Goal: Task Accomplishment & Management: Complete application form

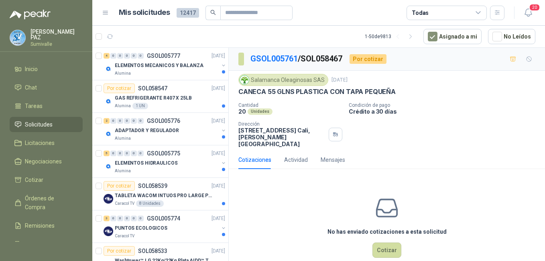
click at [470, 10] on div "Todas" at bounding box center [446, 13] width 80 height 14
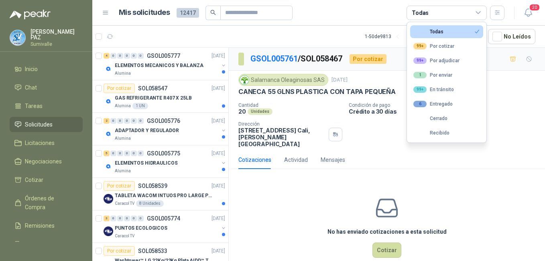
click at [432, 53] on ul "Todas 99+ Por cotizar 99+ Por adjudicar 1 Por enviar 99+ En tránsito 6 Entregad…" at bounding box center [446, 82] width 79 height 120
click at [433, 49] on div "99+ Por cotizar" at bounding box center [433, 46] width 41 height 6
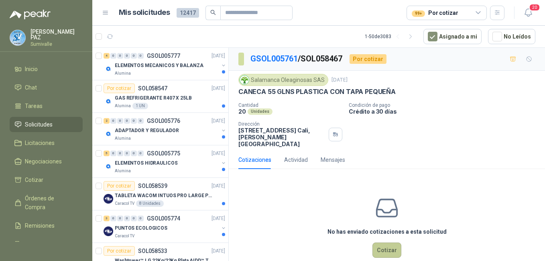
click at [379, 244] on button "Cotizar" at bounding box center [386, 249] width 29 height 15
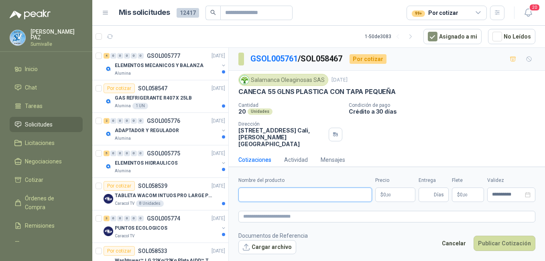
click at [256, 198] on input "Nombre del producto" at bounding box center [305, 194] width 134 height 14
paste input "**********"
type input "**********"
click at [401, 198] on p "$ 0 ,00" at bounding box center [395, 194] width 40 height 14
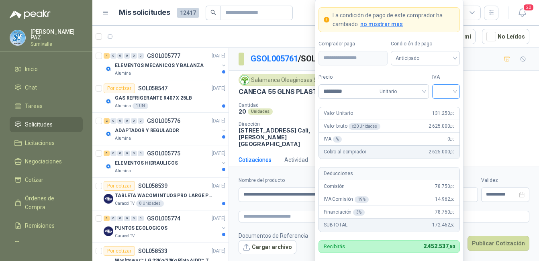
type input "*********"
click at [447, 90] on input "search" at bounding box center [446, 91] width 18 height 12
click at [443, 104] on div "19%" at bounding box center [445, 108] width 15 height 9
click at [429, 59] on span "Anticipado" at bounding box center [424, 58] width 59 height 12
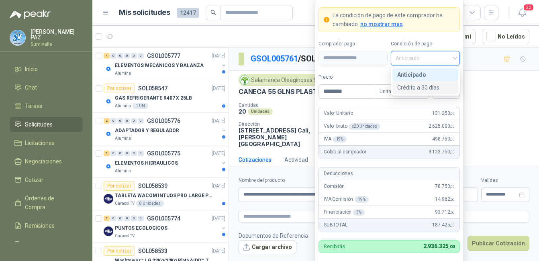
click at [417, 85] on div "Crédito a 30 días" at bounding box center [425, 87] width 56 height 9
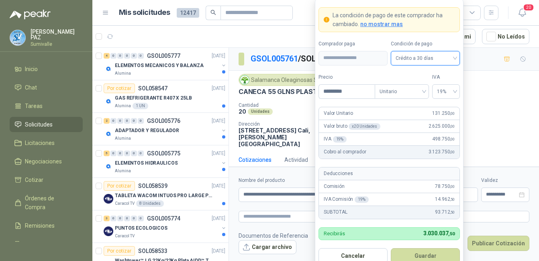
click at [419, 252] on button "Guardar" at bounding box center [424, 255] width 69 height 15
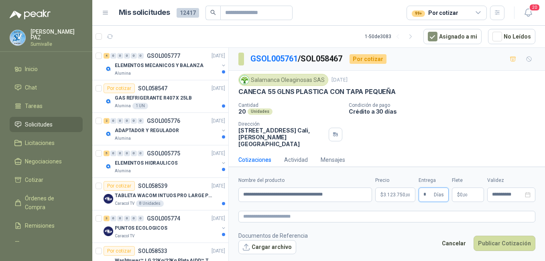
type input "*"
click at [457, 193] on p "$ 0 ,00" at bounding box center [468, 194] width 32 height 14
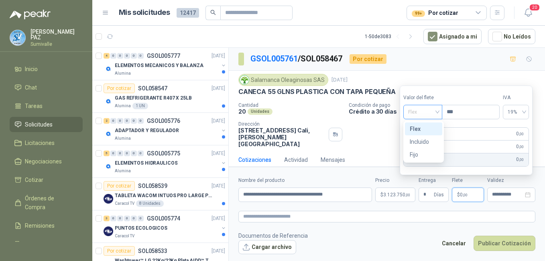
click at [424, 107] on span "Flex" at bounding box center [422, 112] width 29 height 12
click at [423, 132] on div "Flex" at bounding box center [424, 128] width 28 height 9
click at [416, 114] on span "Flex" at bounding box center [422, 112] width 29 height 12
click at [422, 139] on div "Incluido" at bounding box center [424, 141] width 28 height 9
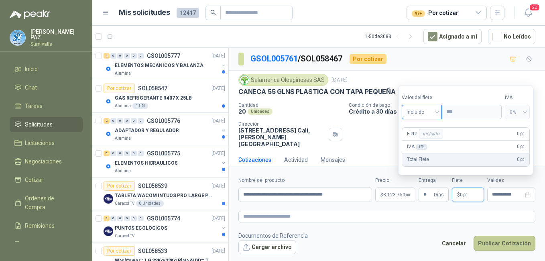
click at [505, 242] on button "Publicar Cotización" at bounding box center [504, 243] width 62 height 15
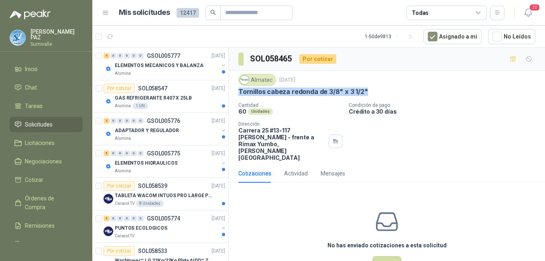
drag, startPoint x: 239, startPoint y: 92, endPoint x: 372, endPoint y: 88, distance: 133.3
click at [372, 88] on div "Tornillos cabeza redonda de 3/8" x 3 1/2"" at bounding box center [386, 91] width 297 height 8
copy p "Tornillos cabeza redonda de 3/8" x 3 1/2""
click at [428, 11] on div "Todas" at bounding box center [446, 13] width 80 height 14
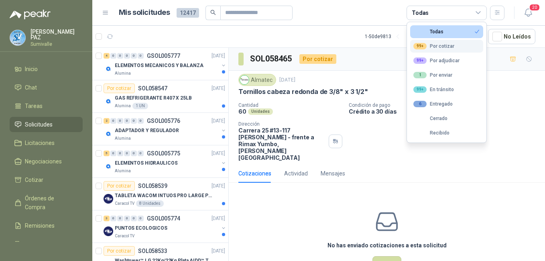
click at [428, 42] on button "99+ Por cotizar" at bounding box center [446, 46] width 73 height 13
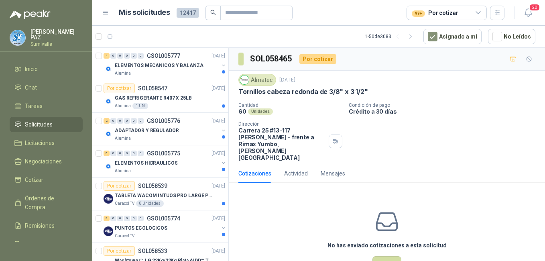
click at [431, 189] on div "No has enviado cotizaciones a esta solicitud Cotizar" at bounding box center [387, 240] width 316 height 102
click at [474, 33] on button "Asignado a mi" at bounding box center [452, 36] width 58 height 15
click at [495, 10] on icon "button" at bounding box center [497, 12] width 7 height 7
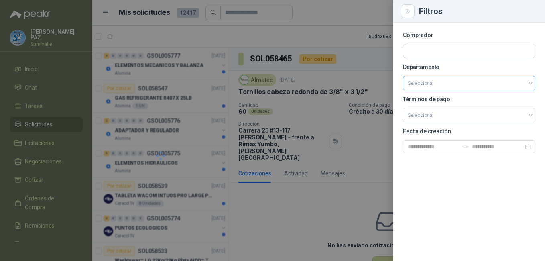
click at [435, 83] on input "search" at bounding box center [469, 83] width 123 height 14
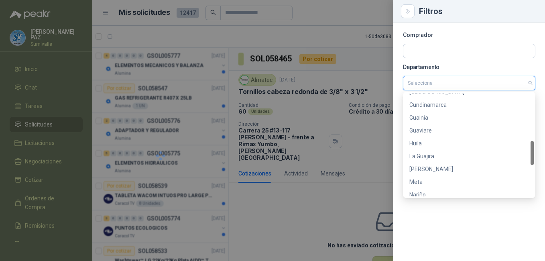
scroll to position [334, 0]
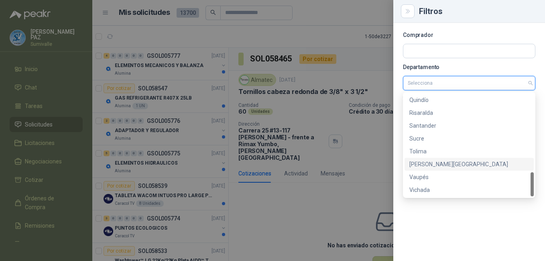
click at [445, 160] on div "[PERSON_NAME][GEOGRAPHIC_DATA]" at bounding box center [469, 164] width 120 height 9
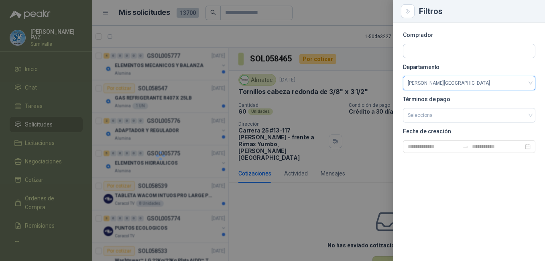
click at [328, 199] on div at bounding box center [272, 130] width 545 height 261
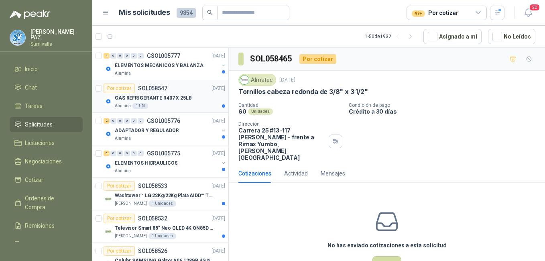
click at [178, 104] on div "Alumina 1 UN" at bounding box center [170, 106] width 110 height 6
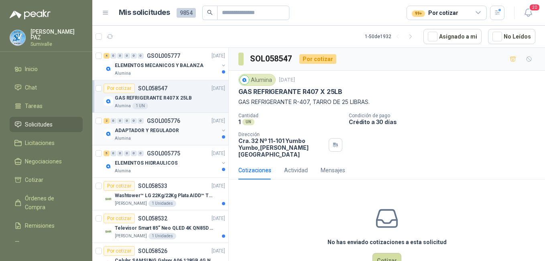
click at [179, 129] on div "ADAPTADOR Y REGULADOR" at bounding box center [167, 131] width 104 height 10
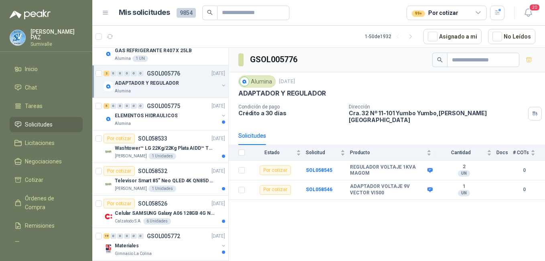
scroll to position [80, 0]
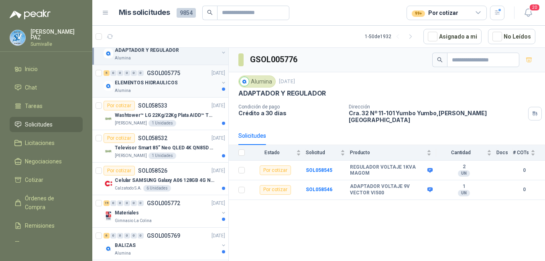
click at [173, 89] on div "Alumina" at bounding box center [167, 90] width 104 height 6
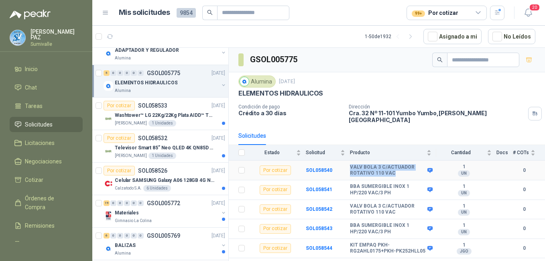
drag, startPoint x: 349, startPoint y: 160, endPoint x: 398, endPoint y: 169, distance: 50.3
click at [398, 169] on tr "Por cotizar SOL058540 VALV BOLA 3 C/ACTUADOR ROTATIVO 110 VAC 1 UN 0" at bounding box center [387, 171] width 316 height 20
copy tr "VALV BOLA 3 C/ACTUADOR ROTATIVO 110 VAC"
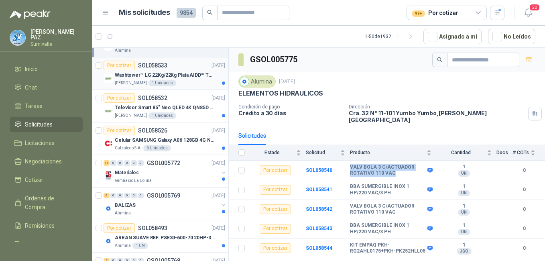
click at [174, 80] on div "S Holguín Ramos 1 Unidades" at bounding box center [170, 83] width 110 height 6
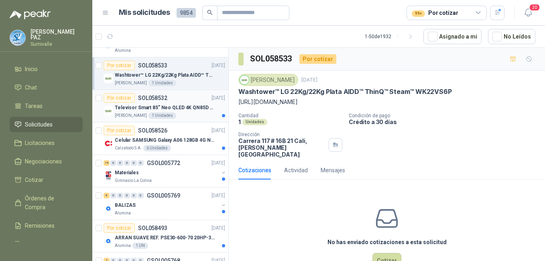
click at [160, 102] on div "Por cotizar SOL058532" at bounding box center [136, 98] width 64 height 10
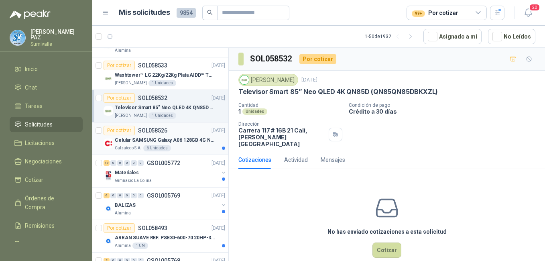
click at [170, 145] on div "Calzatodo S.A. 6 Unidades" at bounding box center [170, 148] width 110 height 6
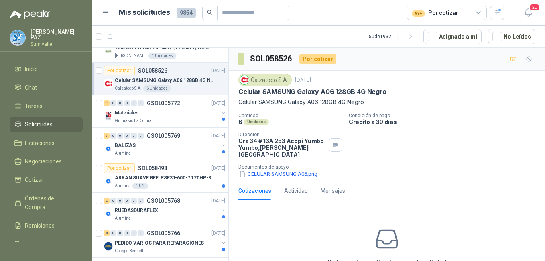
scroll to position [201, 0]
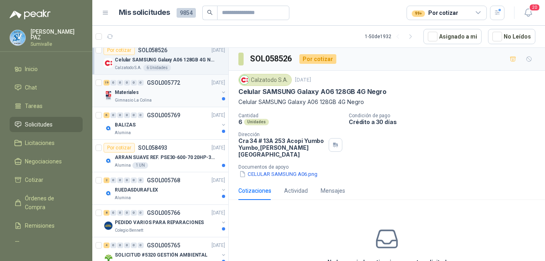
click at [170, 100] on div "Gimnasio La Colina" at bounding box center [167, 100] width 104 height 6
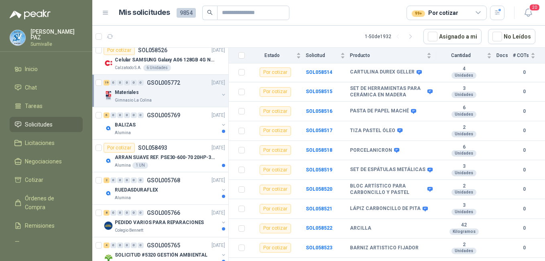
scroll to position [268, 0]
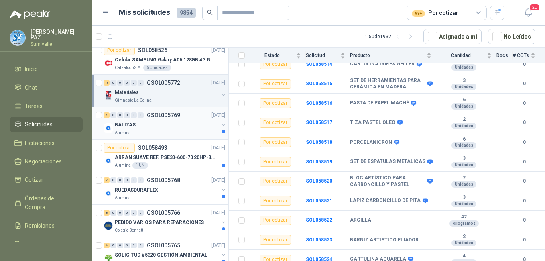
click at [137, 123] on div "BALIZAS" at bounding box center [167, 125] width 104 height 10
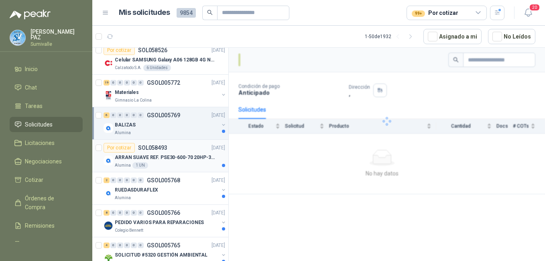
click at [188, 159] on p "ARRAN SUAVE REF. PSE30-600-70 20HP-30A" at bounding box center [165, 158] width 100 height 8
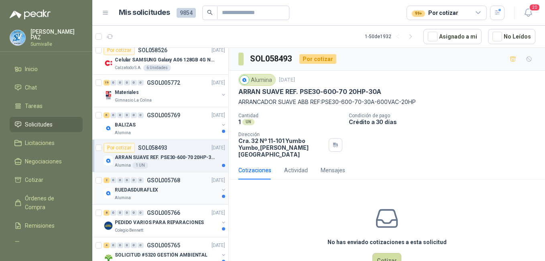
click at [186, 194] on div "RUEDASDURAFLEX" at bounding box center [167, 190] width 104 height 10
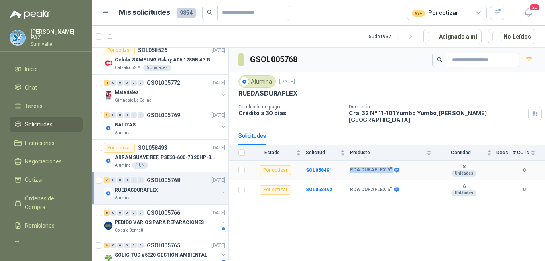
drag, startPoint x: 346, startPoint y: 164, endPoint x: 390, endPoint y: 162, distance: 44.2
click at [390, 162] on tr "Por cotizar SOL058491 RDA DURAFLEX 6" 8 Unidades 0" at bounding box center [387, 171] width 316 height 20
copy tr "RDA DURAFLEX 6""
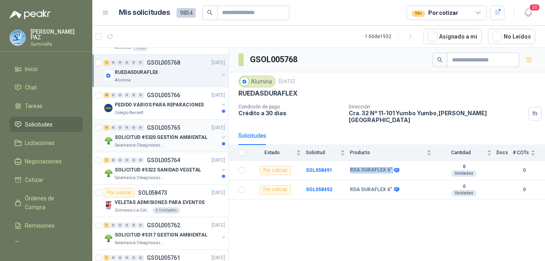
scroll to position [321, 0]
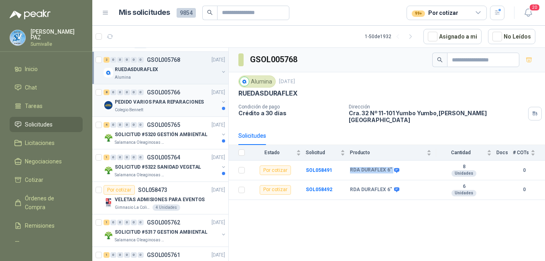
click at [170, 110] on div "Colegio Bennett" at bounding box center [167, 110] width 104 height 6
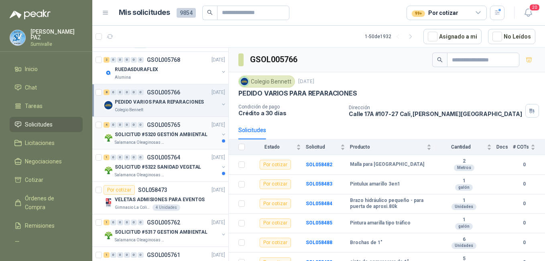
click at [178, 135] on p "SOLICITUD #5320 GESTIÓN AMBIENTAL" at bounding box center [161, 135] width 93 height 8
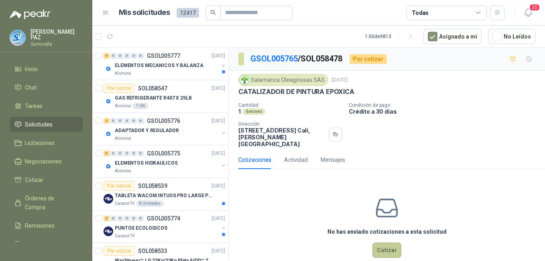
click at [379, 247] on button "Cotizar" at bounding box center [386, 249] width 29 height 15
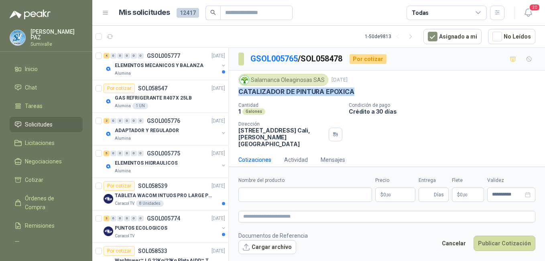
drag, startPoint x: 239, startPoint y: 89, endPoint x: 357, endPoint y: 94, distance: 118.5
click at [357, 94] on div "CATALIZADOR DE PINTURA EPOXICA" at bounding box center [386, 91] width 297 height 8
copy p "CATALIZADOR DE PINTURA EPOXICA"
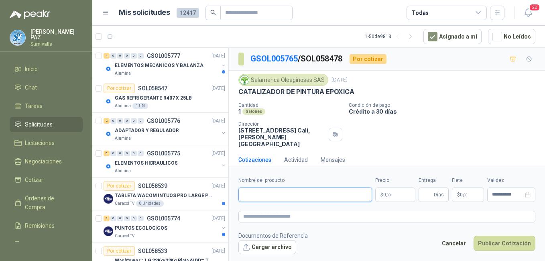
click at [268, 200] on input "Nombre del producto" at bounding box center [305, 194] width 134 height 14
paste input "**********"
type input "**********"
click at [398, 190] on body "JUAN CAMILO PAZ Sumivalle Inicio Chat Tareas Solicitudes Licitaciones Negociaci…" at bounding box center [272, 130] width 545 height 261
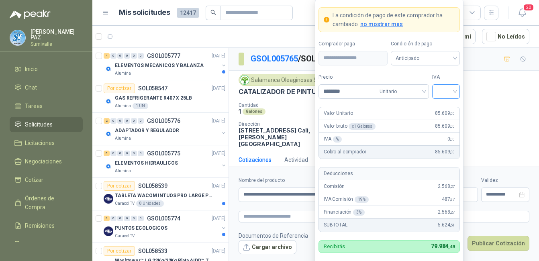
type input "********"
click at [445, 90] on input "search" at bounding box center [446, 91] width 18 height 12
click at [447, 104] on div "19%" at bounding box center [445, 108] width 15 height 9
click at [437, 58] on span "Anticipado" at bounding box center [424, 58] width 59 height 12
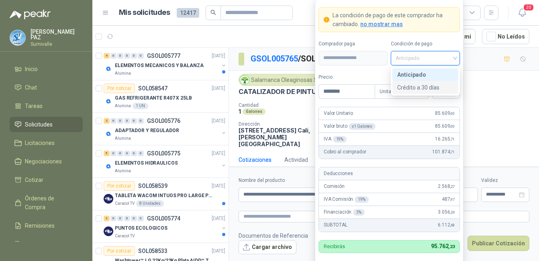
click at [433, 88] on div "Crédito a 30 días" at bounding box center [425, 87] width 56 height 9
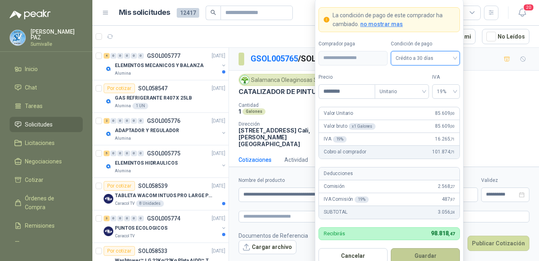
click at [425, 256] on button "Guardar" at bounding box center [424, 255] width 69 height 15
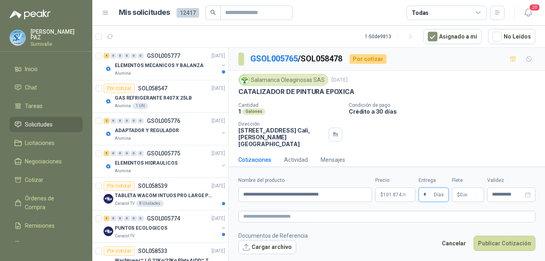
type input "*"
click at [468, 195] on p "$ 0 ,00" at bounding box center [468, 194] width 32 height 14
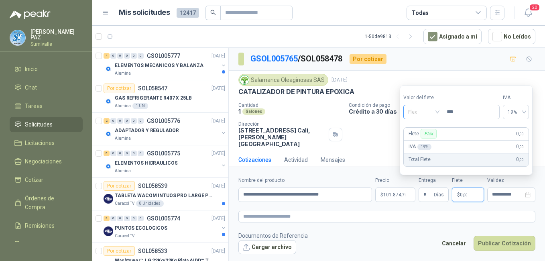
click at [427, 114] on span "Flex" at bounding box center [422, 112] width 29 height 12
click at [432, 139] on div "Incluido" at bounding box center [424, 141] width 28 height 9
click at [506, 244] on button "Publicar Cotización" at bounding box center [504, 243] width 62 height 15
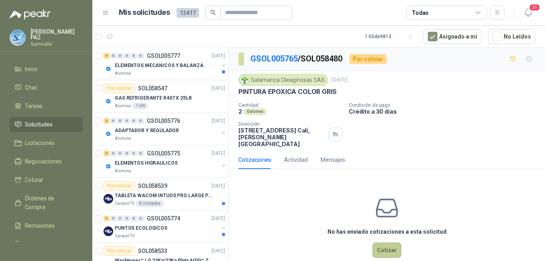
click at [386, 247] on button "Cotizar" at bounding box center [386, 249] width 29 height 15
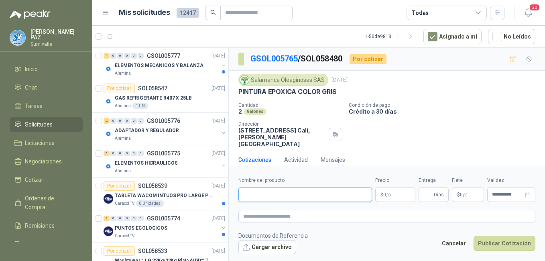
click at [302, 197] on input "Nombre del producto" at bounding box center [305, 194] width 134 height 14
click at [261, 196] on input "Nombre del producto" at bounding box center [305, 194] width 134 height 14
type input "**********"
click at [398, 193] on p "$ 0 ,00" at bounding box center [395, 194] width 40 height 14
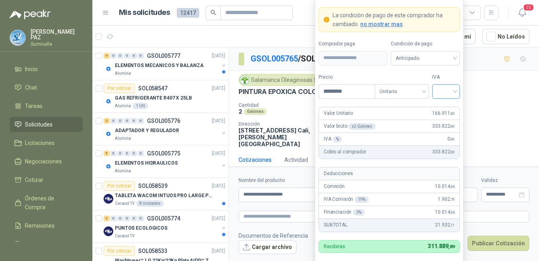
click at [457, 87] on div at bounding box center [446, 91] width 28 height 14
type input "*********"
click at [442, 105] on div "19%" at bounding box center [445, 108] width 15 height 9
click at [422, 59] on span "Anticipado" at bounding box center [424, 58] width 59 height 12
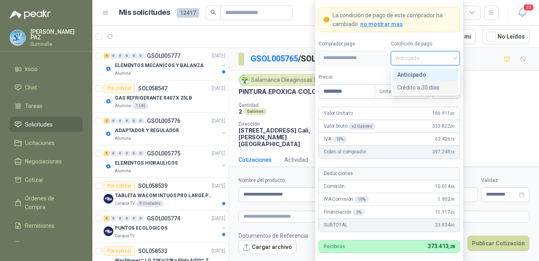
click at [420, 86] on div "Crédito a 30 días" at bounding box center [425, 87] width 56 height 9
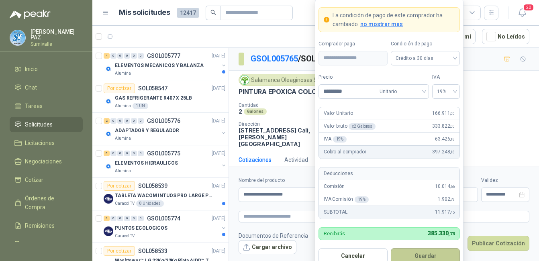
click at [422, 259] on button "Guardar" at bounding box center [424, 255] width 69 height 15
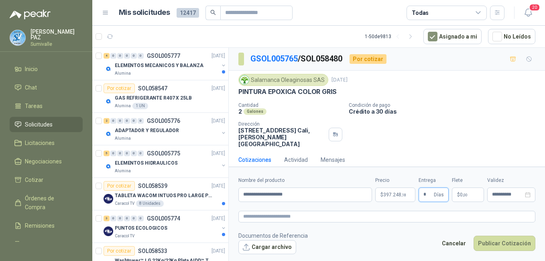
type input "*"
click at [461, 189] on p "$ 0 ,00" at bounding box center [468, 194] width 32 height 14
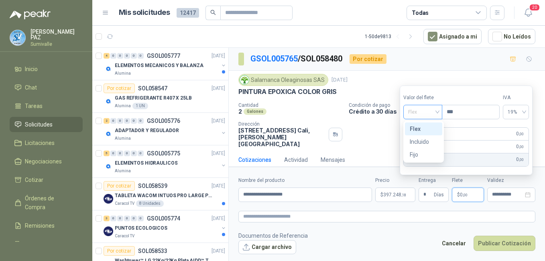
click at [431, 114] on span "Flex" at bounding box center [422, 112] width 29 height 12
click at [430, 141] on div "Incluido" at bounding box center [424, 141] width 28 height 9
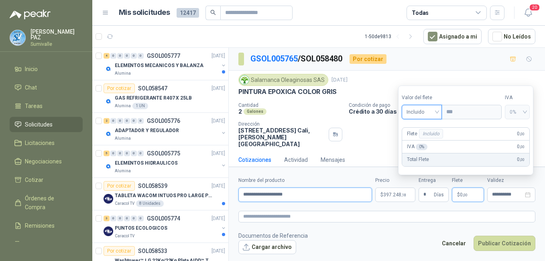
click at [314, 189] on input "**********" at bounding box center [305, 194] width 134 height 14
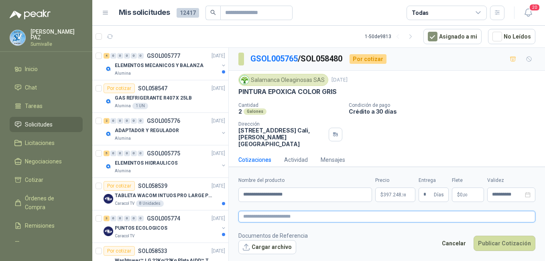
click at [312, 215] on textarea at bounding box center [386, 217] width 297 height 12
type textarea "*"
type textarea "**"
type textarea "***"
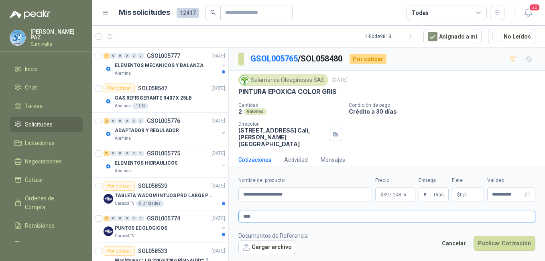
type textarea "*****"
type textarea "******"
type textarea "*******"
type textarea "********"
type textarea "*********"
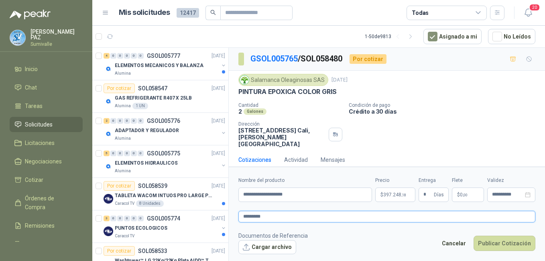
type textarea "**********"
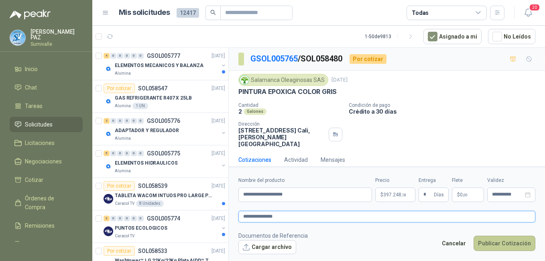
type textarea "**********"
click at [507, 246] on button "Publicar Cotización" at bounding box center [504, 243] width 62 height 15
